Goal: Find specific page/section: Find specific page/section

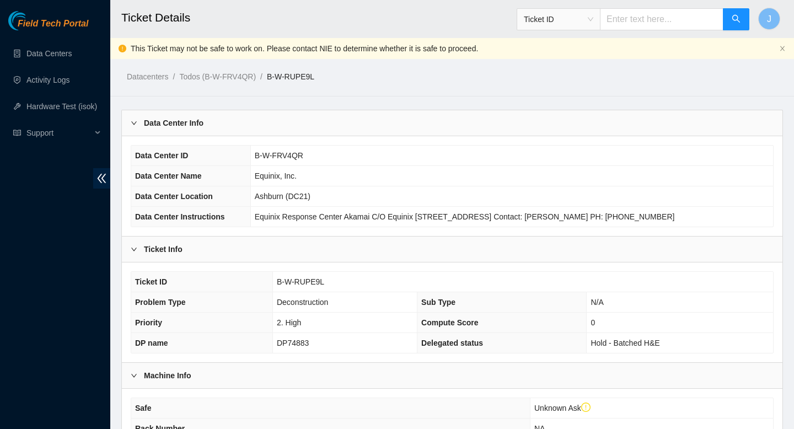
scroll to position [236, 0]
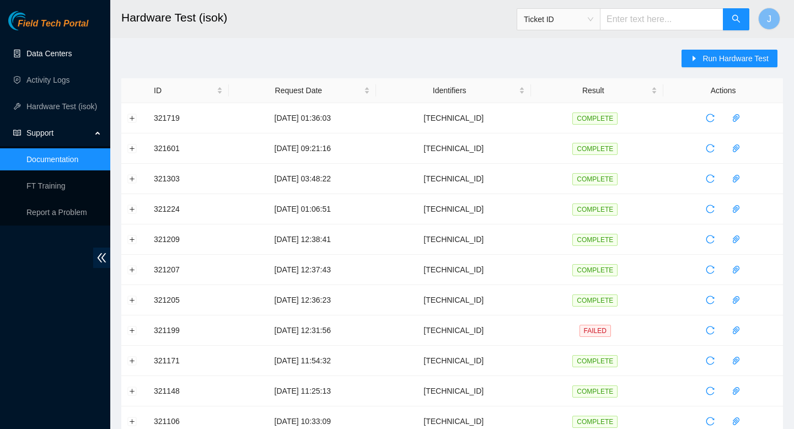
click at [54, 49] on link "Data Centers" at bounding box center [48, 53] width 45 height 9
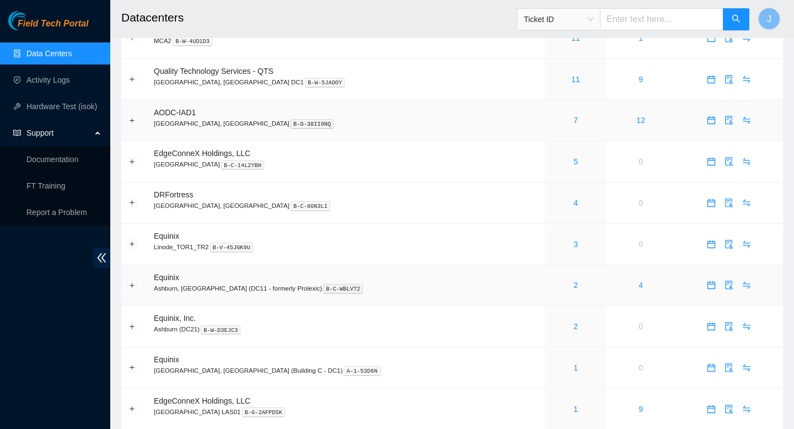
scroll to position [231, 0]
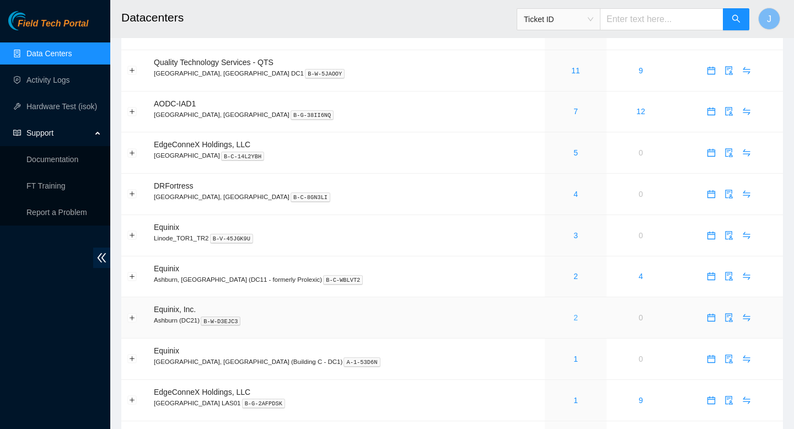
click at [574, 322] on link "2" at bounding box center [576, 317] width 4 height 9
